Goal: Information Seeking & Learning: Learn about a topic

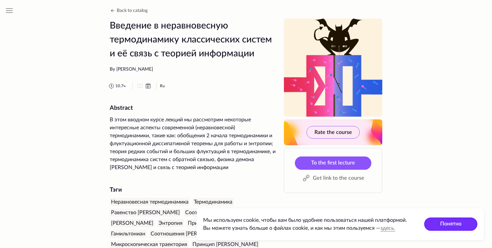
click at [465, 225] on button "Понятно" at bounding box center [450, 224] width 53 height 13
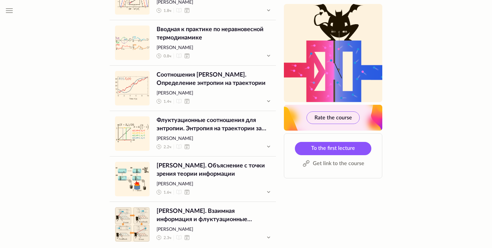
scroll to position [373, 0]
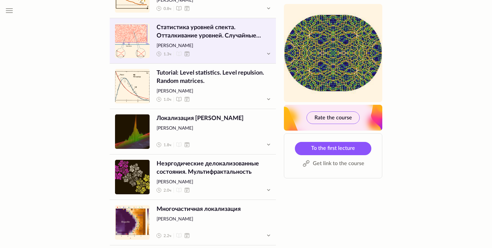
scroll to position [697, 0]
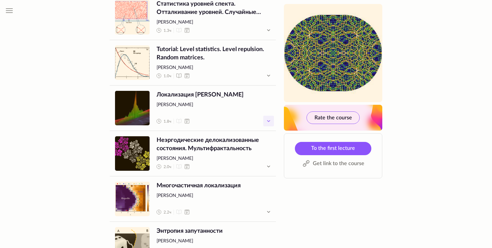
click at [267, 125] on icon "button" at bounding box center [268, 121] width 8 height 8
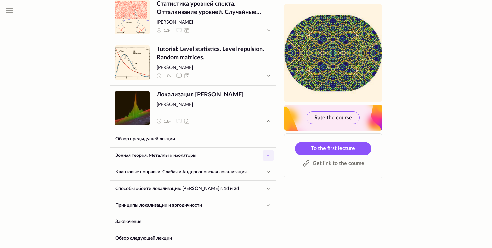
click at [269, 156] on icon "button" at bounding box center [268, 155] width 2 height 1
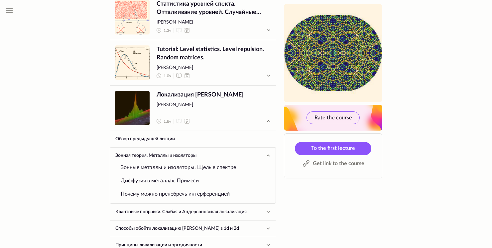
click at [214, 172] on link "Зонные металлы и изоляторы. Щель в спектре" at bounding box center [193, 167] width 144 height 13
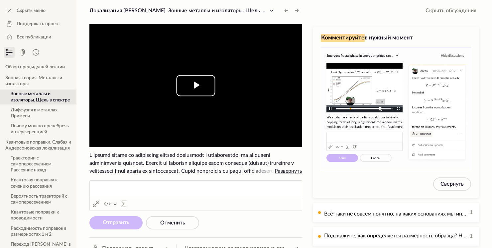
click at [196, 86] on span "Video Player" at bounding box center [196, 86] width 0 height 0
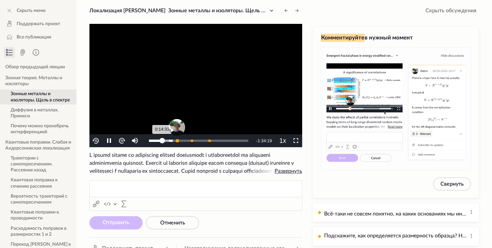
click at [176, 141] on div "Progress Bar" at bounding box center [177, 140] width 3 height 3
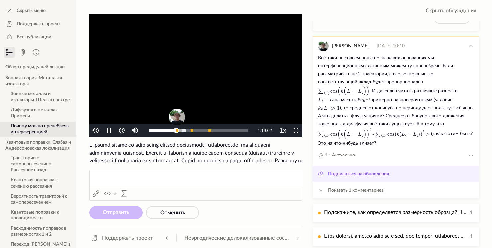
scroll to position [168, 0]
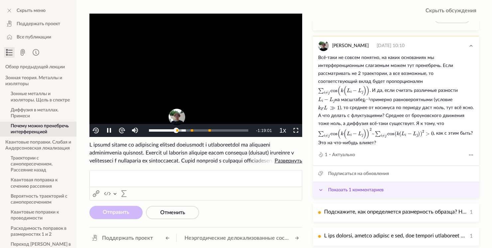
click at [350, 190] on span "Показать 1 комментариев" at bounding box center [355, 190] width 55 height 8
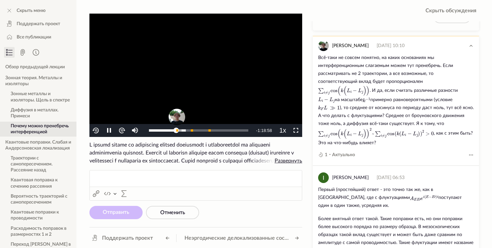
click at [159, 66] on video "To view this video please enable JavaScript, and consider upgrading to a web br…" at bounding box center [195, 76] width 213 height 124
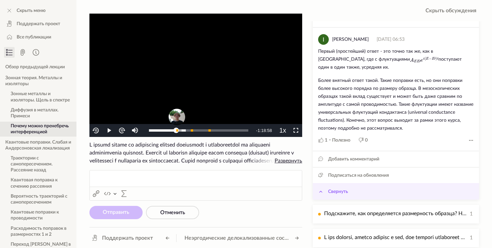
scroll to position [308, 0]
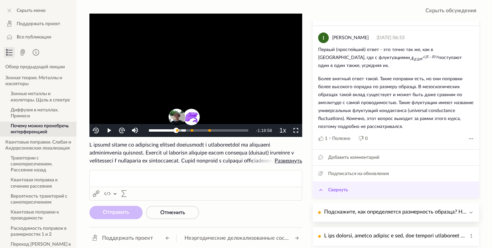
click at [396, 211] on p "Подскажите, как определяется размерность образца? Насколько я помню, в курсе Ша…" at bounding box center [395, 212] width 143 height 8
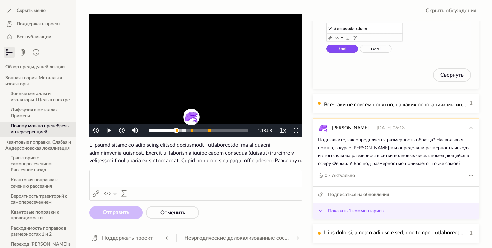
scroll to position [106, 0]
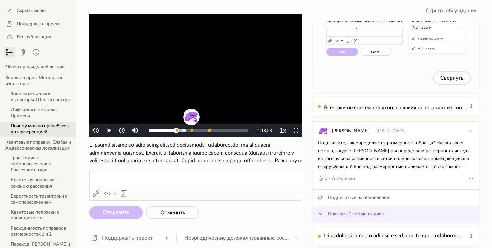
click at [361, 214] on span "Показать 1 комментариев" at bounding box center [355, 214] width 55 height 8
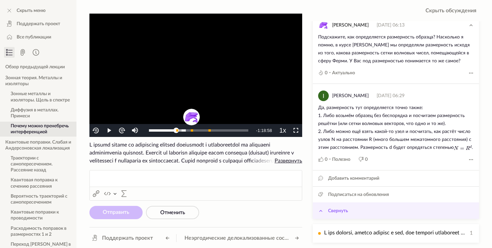
scroll to position [217, 0]
click at [361, 236] on p at bounding box center [395, 233] width 143 height 8
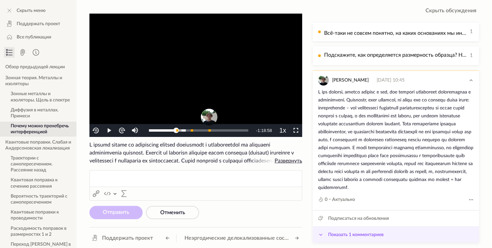
click at [362, 239] on button "Показать 1 комментариев" at bounding box center [396, 235] width 166 height 16
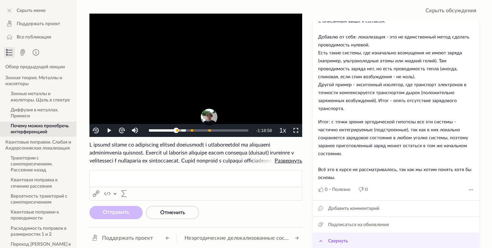
scroll to position [414, 0]
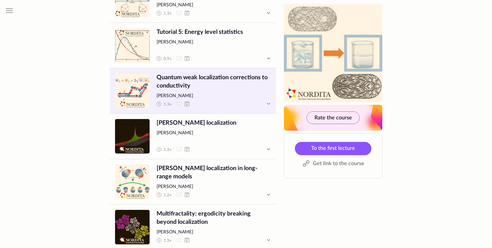
scroll to position [1229, 0]
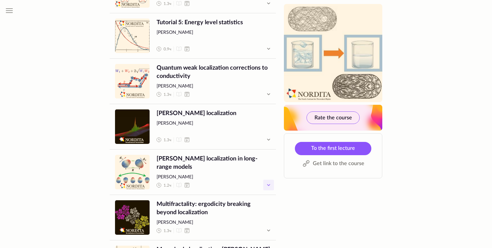
click at [264, 186] on icon "button" at bounding box center [268, 185] width 8 height 8
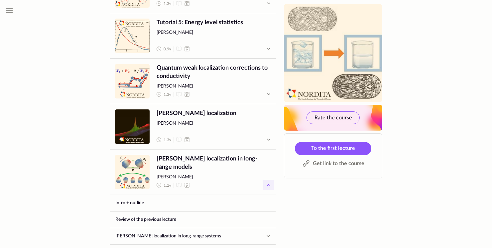
click at [264, 186] on icon "button" at bounding box center [268, 185] width 8 height 8
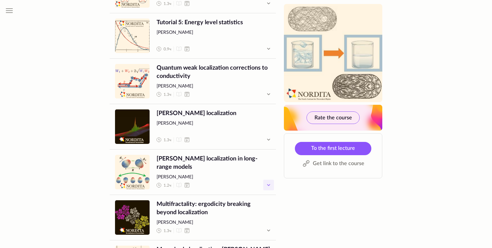
click at [264, 186] on icon "button" at bounding box center [268, 185] width 8 height 8
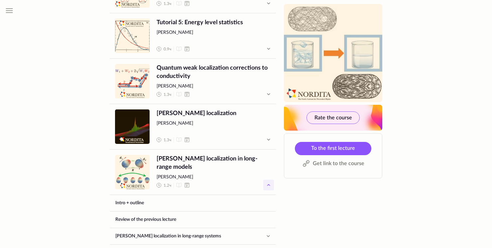
click at [265, 187] on icon "button" at bounding box center [268, 185] width 8 height 8
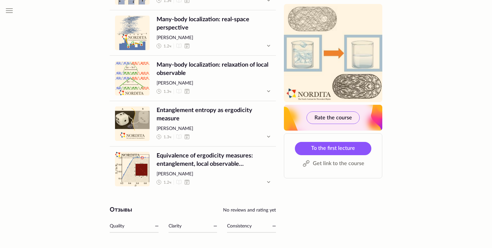
scroll to position [1507, 0]
